Goal: Transaction & Acquisition: Purchase product/service

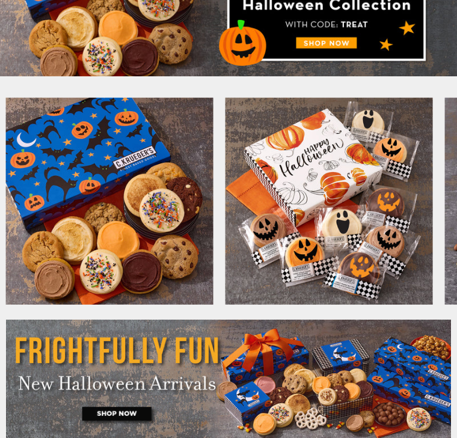
scroll to position [194, 0]
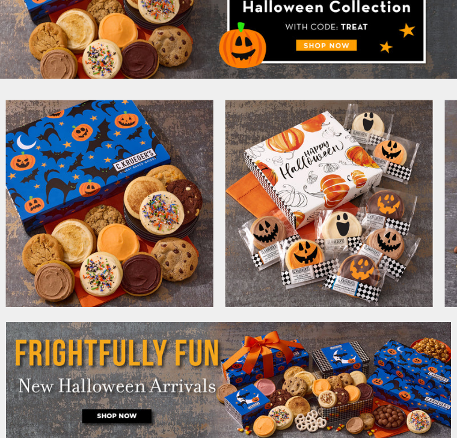
click at [360, 214] on img at bounding box center [328, 203] width 207 height 207
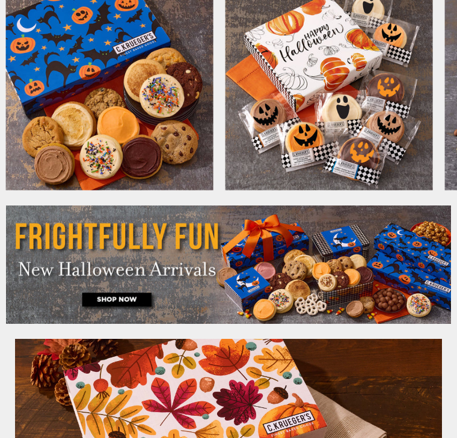
scroll to position [316, 0]
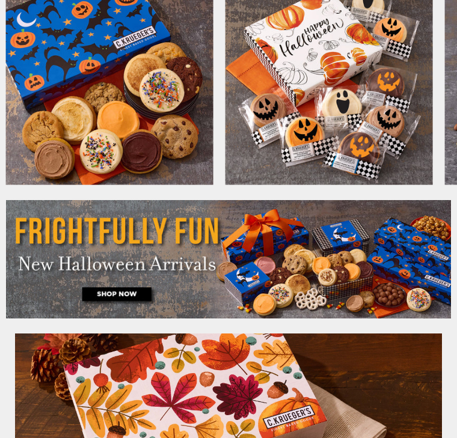
click at [126, 294] on img at bounding box center [228, 260] width 445 height 118
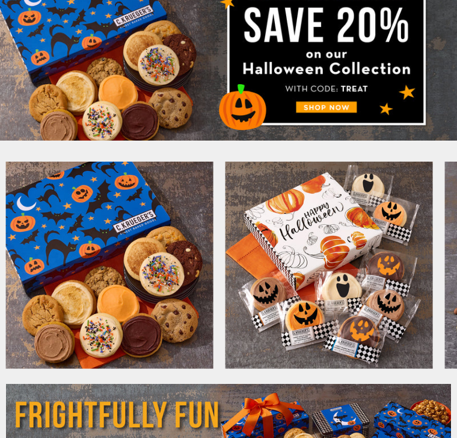
scroll to position [133, 0]
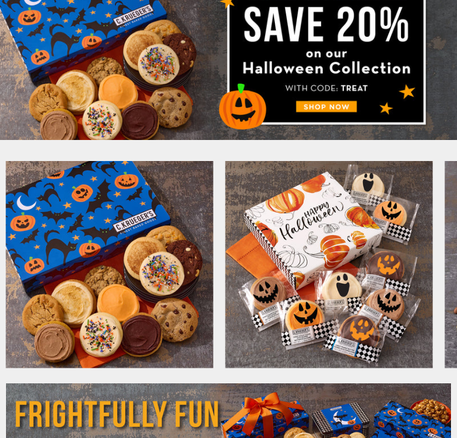
click at [330, 256] on img at bounding box center [328, 264] width 207 height 207
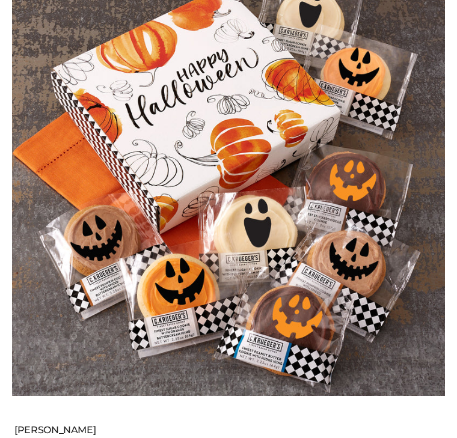
scroll to position [191, 0]
